Goal: Task Accomplishment & Management: Manage account settings

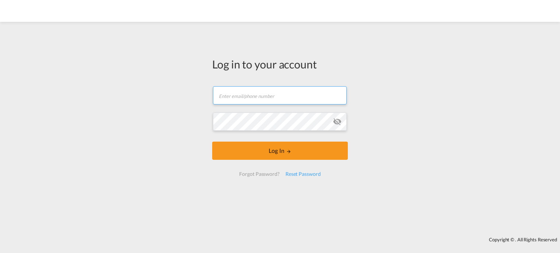
drag, startPoint x: 0, startPoint y: 0, endPoint x: 252, endPoint y: 99, distance: 270.4
click at [252, 99] on input "text" at bounding box center [280, 95] width 134 height 18
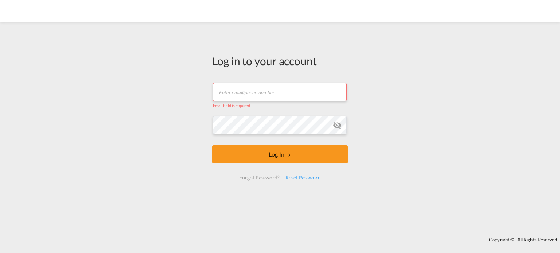
click at [308, 91] on input "text" at bounding box center [280, 92] width 134 height 18
paste input "[PERSON_NAME][EMAIL_ADDRESS][DOMAIN_NAME]"
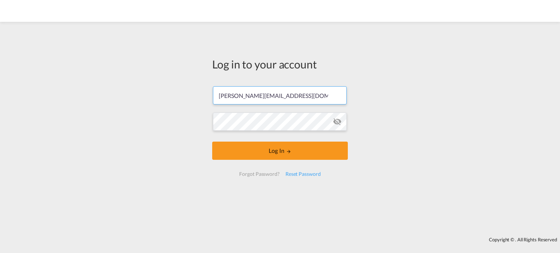
type input "[PERSON_NAME][EMAIL_ADDRESS][DOMAIN_NAME]"
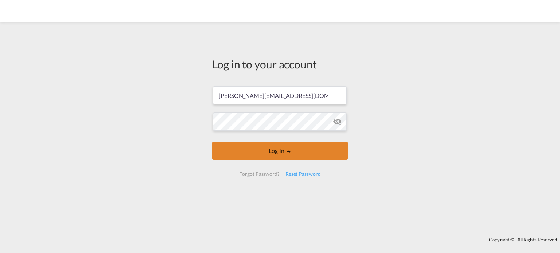
click at [297, 149] on button "Log In" at bounding box center [280, 151] width 136 height 18
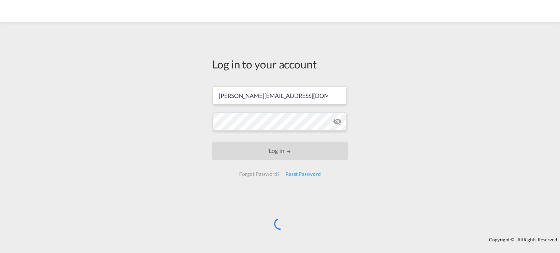
click at [395, 87] on div "Log in to your account [PERSON_NAME][EMAIL_ADDRESS][DOMAIN_NAME] Log In Forgot …" at bounding box center [280, 130] width 560 height 208
click at [23, 118] on div "Log in to your account [PERSON_NAME][EMAIL_ADDRESS][DOMAIN_NAME] Log In Forgot …" at bounding box center [280, 130] width 560 height 208
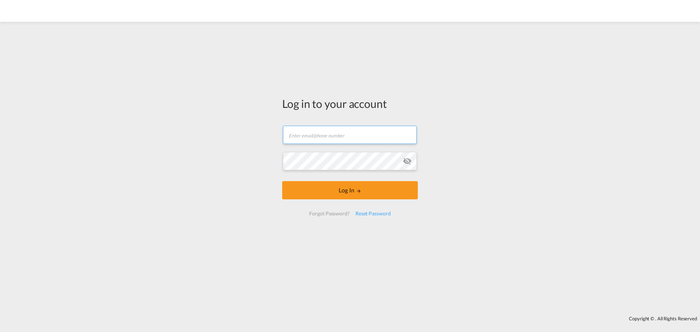
click at [345, 135] on input "text" at bounding box center [350, 135] width 134 height 18
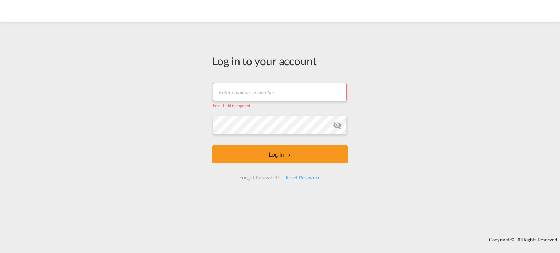
click at [271, 90] on input "text" at bounding box center [280, 92] width 134 height 18
click at [267, 87] on input "text" at bounding box center [280, 92] width 134 height 18
paste input "[PERSON_NAME][EMAIL_ADDRESS][DOMAIN_NAME]"
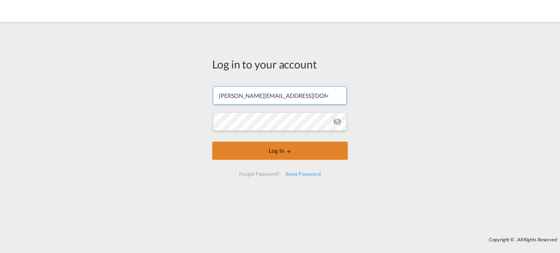
type input "julie.bai@dpworld.com"
click at [284, 154] on button "Log In" at bounding box center [280, 151] width 136 height 18
